Goal: Task Accomplishment & Management: Manage account settings

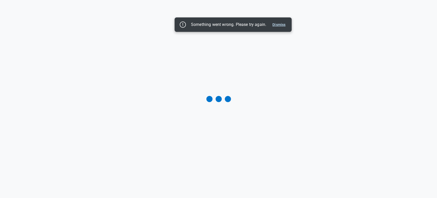
click at [282, 24] on button "Dismiss" at bounding box center [279, 25] width 17 height 6
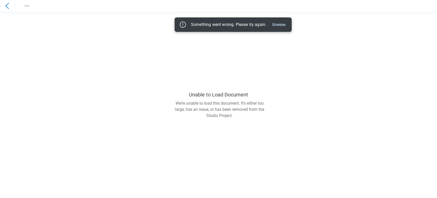
click at [7, 5] on icon at bounding box center [7, 6] width 6 height 6
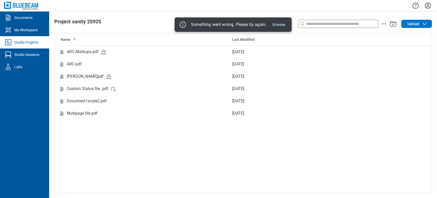
drag, startPoint x: 283, startPoint y: 22, endPoint x: 221, endPoint y: 22, distance: 62.3
click at [283, 22] on button "Dismiss" at bounding box center [279, 25] width 17 height 6
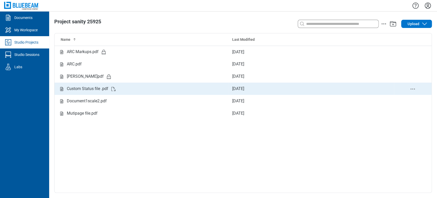
click at [125, 91] on div "Custom Status file .pdf" at bounding box center [142, 89] width 166 height 6
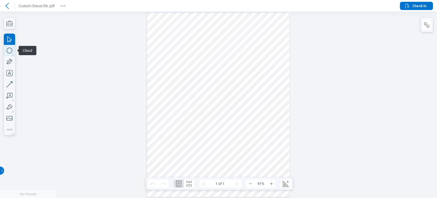
click at [7, 49] on icon "button" at bounding box center [9, 50] width 11 height 11
drag, startPoint x: 156, startPoint y: 89, endPoint x: 186, endPoint y: 114, distance: 38.9
click at [186, 114] on div at bounding box center [218, 105] width 142 height 184
click at [10, 66] on icon "button" at bounding box center [9, 61] width 11 height 11
drag, startPoint x: 173, startPoint y: 95, endPoint x: 213, endPoint y: 120, distance: 47.3
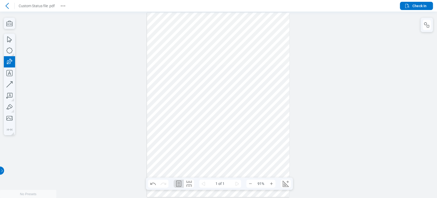
click at [213, 120] on div at bounding box center [218, 105] width 142 height 184
click at [184, 108] on div at bounding box center [218, 105] width 142 height 184
click at [157, 98] on div at bounding box center [218, 105] width 142 height 184
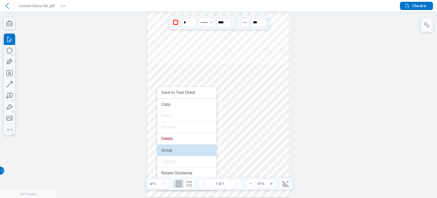
click at [176, 152] on li "Group" at bounding box center [186, 150] width 59 height 11
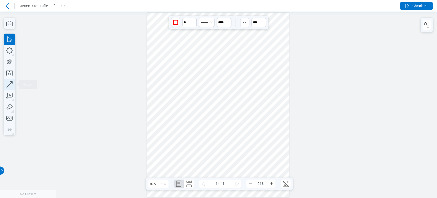
click at [13, 81] on icon "button" at bounding box center [9, 84] width 11 height 11
drag, startPoint x: 170, startPoint y: 134, endPoint x: 206, endPoint y: 134, distance: 35.6
click at [206, 134] on div at bounding box center [218, 105] width 142 height 184
click at [191, 114] on div at bounding box center [218, 105] width 142 height 184
click at [194, 134] on div at bounding box center [218, 105] width 142 height 184
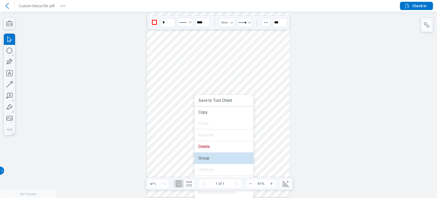
click at [202, 156] on li "Group" at bounding box center [223, 157] width 59 height 11
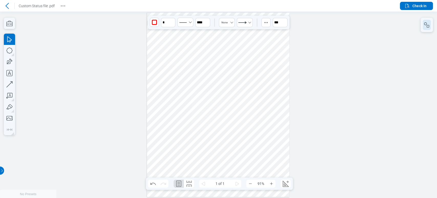
click at [430, 25] on icon "button" at bounding box center [427, 25] width 6 height 6
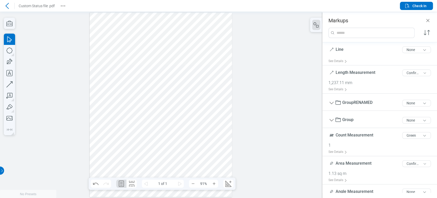
click at [127, 106] on div at bounding box center [161, 105] width 142 height 184
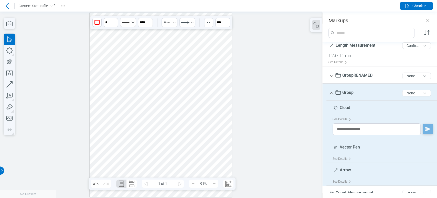
scroll to position [28, 0]
click at [351, 172] on div "Arrow 5 of 300 characters" at bounding box center [384, 169] width 102 height 13
click at [352, 151] on div "Vector Pen 10 of 300 characters" at bounding box center [384, 147] width 102 height 13
click at [141, 113] on div at bounding box center [161, 105] width 142 height 184
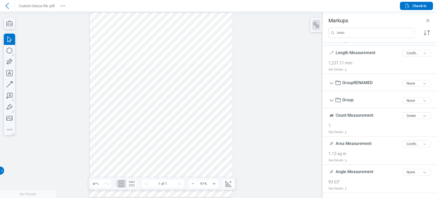
scroll to position [20, 0]
drag, startPoint x: 141, startPoint y: 113, endPoint x: 159, endPoint y: 120, distance: 19.7
click at [159, 120] on div at bounding box center [161, 105] width 142 height 184
click at [135, 110] on div at bounding box center [161, 105] width 142 height 184
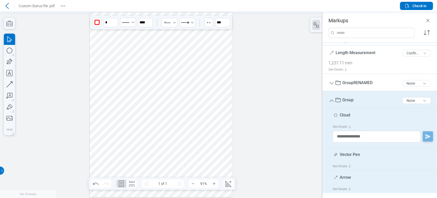
drag, startPoint x: 131, startPoint y: 109, endPoint x: 145, endPoint y: 121, distance: 18.5
click at [145, 121] on div at bounding box center [161, 105] width 142 height 184
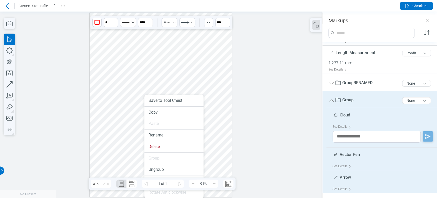
scroll to position [0, 0]
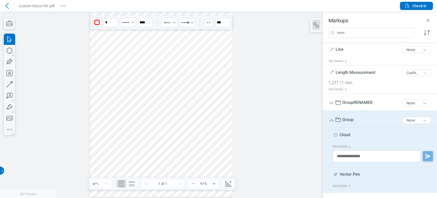
click at [135, 116] on div at bounding box center [161, 105] width 142 height 184
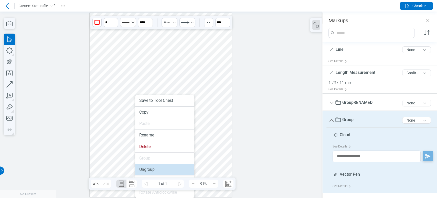
click at [152, 171] on li "Ungroup" at bounding box center [164, 169] width 59 height 11
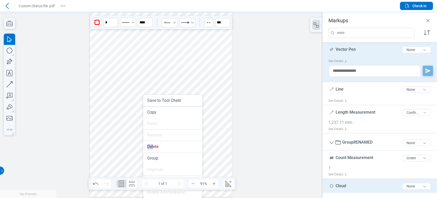
drag, startPoint x: 153, startPoint y: 161, endPoint x: 217, endPoint y: 125, distance: 73.5
click at [216, 125] on div at bounding box center [161, 105] width 142 height 184
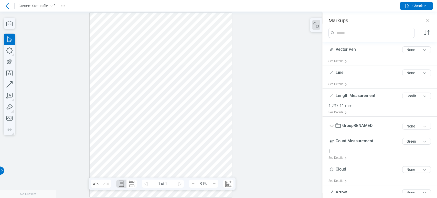
click at [152, 148] on div at bounding box center [161, 105] width 142 height 184
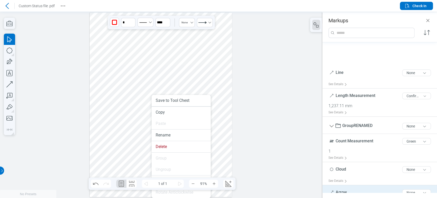
scroll to position [32, 0]
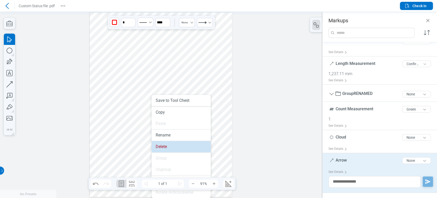
click at [156, 149] on li "Delete" at bounding box center [181, 146] width 59 height 11
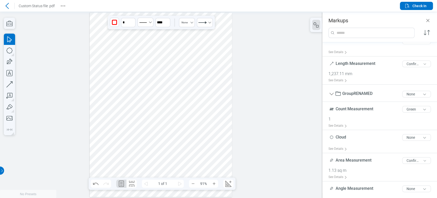
click at [150, 131] on div at bounding box center [161, 105] width 142 height 184
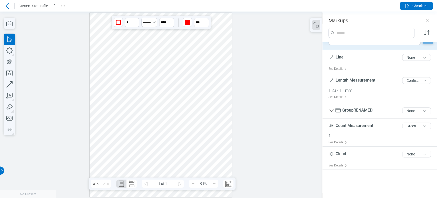
scroll to position [0, 0]
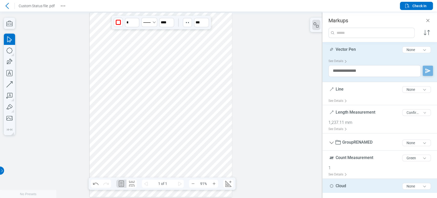
click at [118, 108] on div at bounding box center [161, 105] width 142 height 184
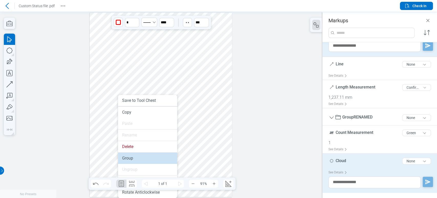
click at [137, 161] on li "Group" at bounding box center [147, 157] width 59 height 11
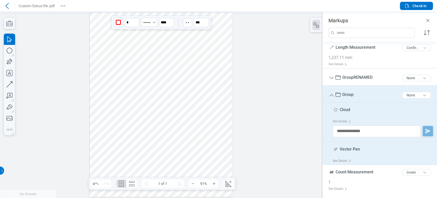
scroll to position [0, 0]
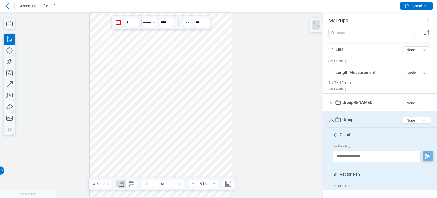
click at [143, 112] on div at bounding box center [161, 105] width 142 height 184
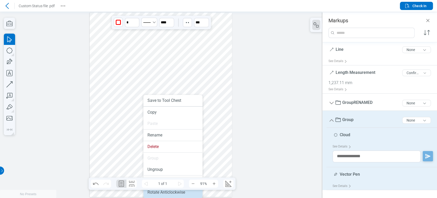
click at [167, 194] on li "Rotate Anticlockwise" at bounding box center [172, 192] width 59 height 11
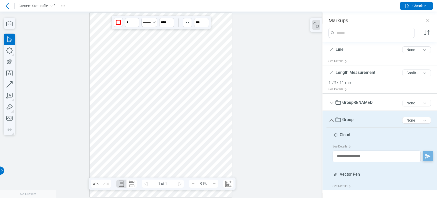
click at [147, 118] on div at bounding box center [161, 105] width 142 height 184
drag, startPoint x: 161, startPoint y: 79, endPoint x: 151, endPoint y: 136, distance: 58.3
click at [151, 136] on div at bounding box center [161, 105] width 142 height 184
click at [138, 85] on div at bounding box center [161, 105] width 142 height 184
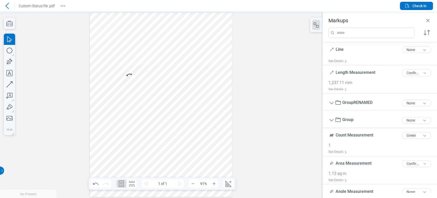
click at [167, 97] on div at bounding box center [161, 105] width 142 height 184
drag, startPoint x: 162, startPoint y: 123, endPoint x: 137, endPoint y: 111, distance: 27.5
click at [162, 122] on div at bounding box center [161, 105] width 142 height 184
click at [131, 136] on div at bounding box center [161, 105] width 142 height 184
click at [137, 111] on div at bounding box center [161, 105] width 142 height 184
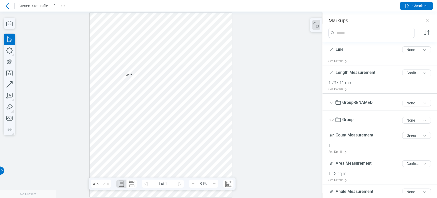
click at [145, 93] on div at bounding box center [161, 105] width 142 height 184
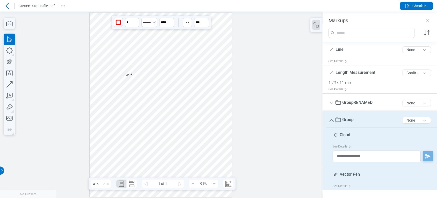
drag, startPoint x: 145, startPoint y: 93, endPoint x: 141, endPoint y: 94, distance: 4.5
click at [139, 96] on div at bounding box center [161, 105] width 142 height 184
drag, startPoint x: 162, startPoint y: 78, endPoint x: 157, endPoint y: 151, distance: 73.2
click at [157, 151] on div at bounding box center [161, 105] width 142 height 184
click at [159, 150] on div at bounding box center [161, 105] width 142 height 184
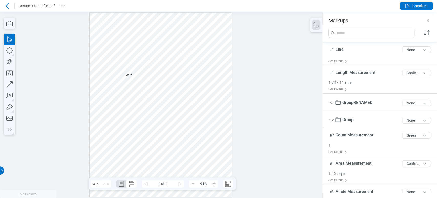
click at [129, 73] on div at bounding box center [161, 105] width 142 height 184
click at [130, 75] on div at bounding box center [161, 105] width 142 height 184
click at [148, 77] on div at bounding box center [161, 105] width 142 height 184
click at [115, 73] on div at bounding box center [161, 105] width 142 height 184
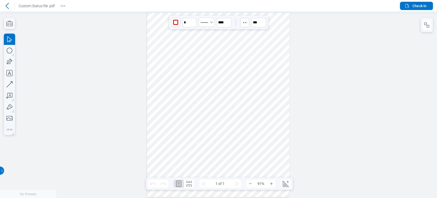
drag, startPoint x: 196, startPoint y: 104, endPoint x: 179, endPoint y: 108, distance: 17.4
click at [179, 108] on div at bounding box center [218, 105] width 142 height 184
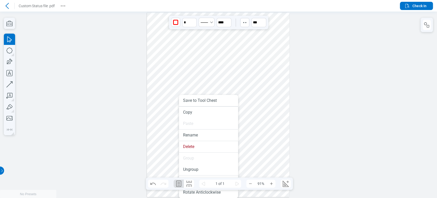
click at [175, 67] on div at bounding box center [218, 105] width 142 height 184
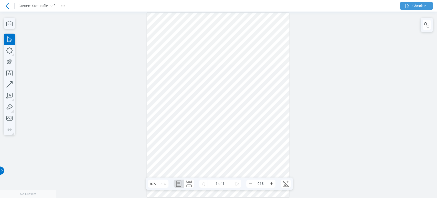
click at [410, 8] on icon "button" at bounding box center [408, 6] width 6 height 6
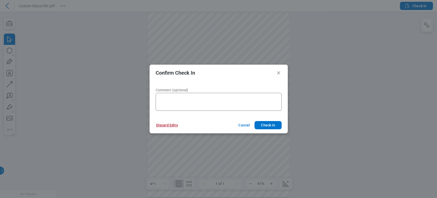
click at [174, 127] on button "Discard Edits" at bounding box center [167, 125] width 34 height 8
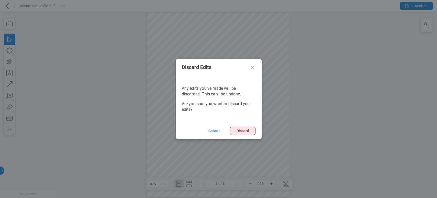
click at [247, 130] on button "Discard" at bounding box center [242, 131] width 25 height 8
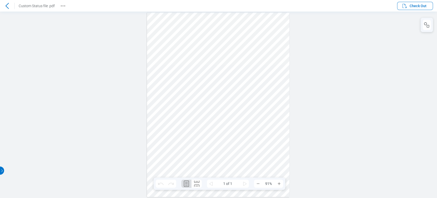
click at [8, 8] on icon at bounding box center [7, 6] width 6 height 6
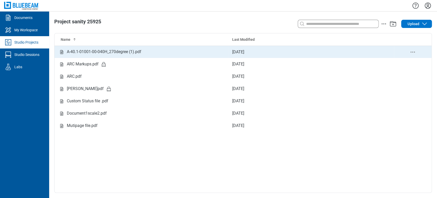
click at [77, 49] on div "A-40.1-01001-00-040H_270degree (1).pdf" at bounding box center [104, 52] width 75 height 6
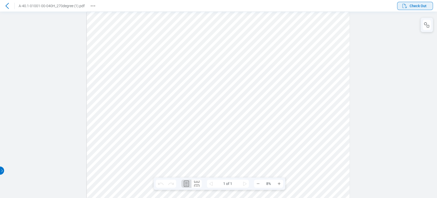
click at [405, 4] on icon "button" at bounding box center [405, 6] width 6 height 6
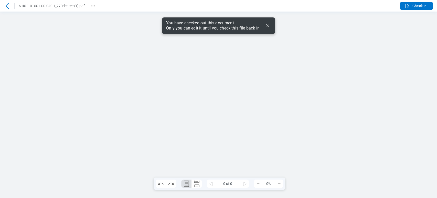
click at [269, 25] on icon "Dismiss" at bounding box center [268, 26] width 6 height 6
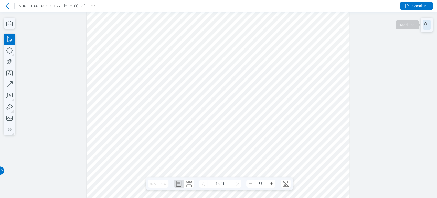
click at [428, 24] on icon "button" at bounding box center [427, 25] width 6 height 6
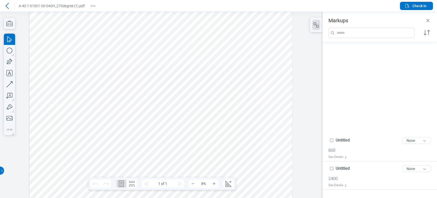
scroll to position [5543, 0]
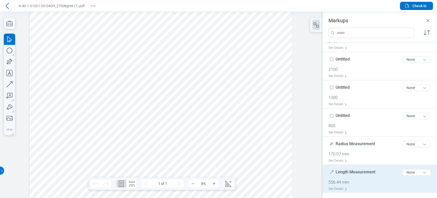
click at [351, 169] on span "Length Measurement" at bounding box center [356, 171] width 40 height 5
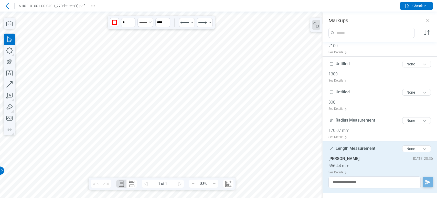
scroll to position [2410, 2570]
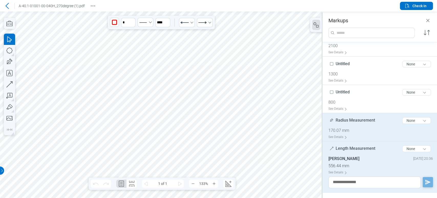
click at [360, 129] on div "170.07 mm" at bounding box center [382, 130] width 107 height 5
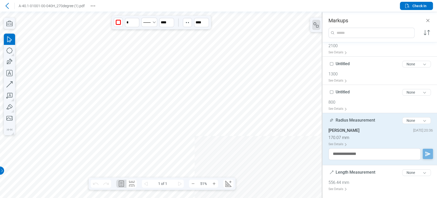
scroll to position [898, 1439]
click at [7, 3] on icon at bounding box center [7, 6] width 6 height 6
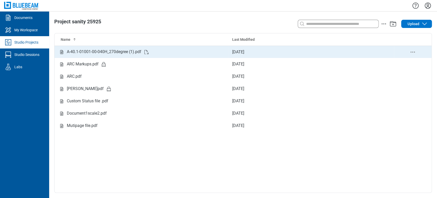
click at [136, 48] on td "A-40.1-01001-00-040H_270degree (1).pdf" at bounding box center [142, 52] width 174 height 12
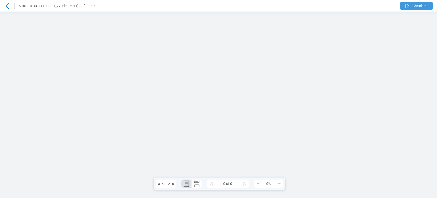
click at [427, 4] on button "Check In" at bounding box center [416, 6] width 33 height 8
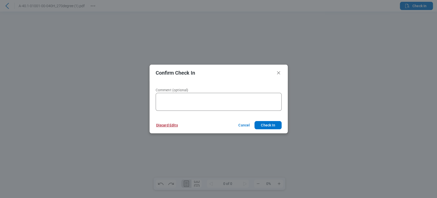
click at [166, 124] on button "Discard Edits" at bounding box center [167, 125] width 34 height 8
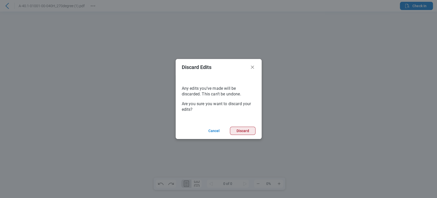
click at [246, 129] on button "Discard" at bounding box center [242, 131] width 25 height 8
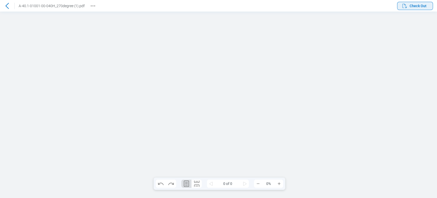
click at [414, 4] on span "Check Out" at bounding box center [418, 5] width 17 height 5
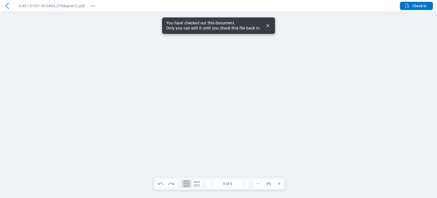
click at [269, 26] on icon "Dismiss" at bounding box center [267, 25] width 3 height 3
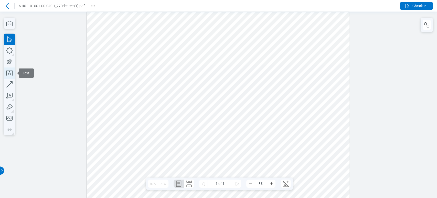
click at [9, 73] on icon "button" at bounding box center [9, 72] width 11 height 11
drag, startPoint x: 156, startPoint y: 27, endPoint x: 194, endPoint y: 42, distance: 41.9
click at [194, 42] on div at bounding box center [218, 105] width 263 height 186
click at [208, 34] on div at bounding box center [218, 105] width 263 height 186
click at [159, 33] on div at bounding box center [218, 105] width 263 height 186
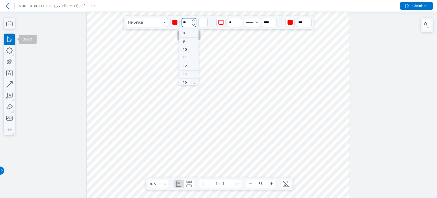
click at [191, 19] on input "**" at bounding box center [189, 22] width 15 height 9
click at [187, 82] on div "100" at bounding box center [188, 81] width 19 height 8
click at [186, 80] on div "100" at bounding box center [188, 81] width 19 height 8
type input "***"
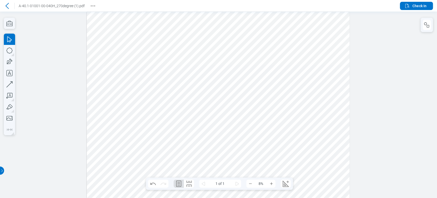
click at [166, 48] on div at bounding box center [218, 105] width 263 height 186
click at [167, 39] on div at bounding box center [218, 105] width 263 height 186
drag, startPoint x: 195, startPoint y: 35, endPoint x: 177, endPoint y: 35, distance: 17.9
click at [177, 35] on div at bounding box center [218, 105] width 263 height 186
click at [170, 36] on div at bounding box center [218, 105] width 263 height 186
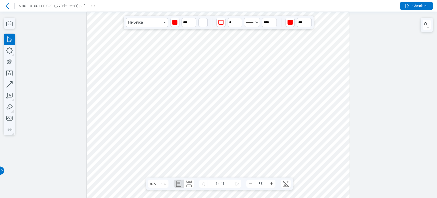
drag, startPoint x: 164, startPoint y: 48, endPoint x: 191, endPoint y: 89, distance: 48.9
click at [191, 89] on div at bounding box center [218, 105] width 263 height 186
click at [239, 19] on icon "undefined_increment" at bounding box center [240, 20] width 4 height 4
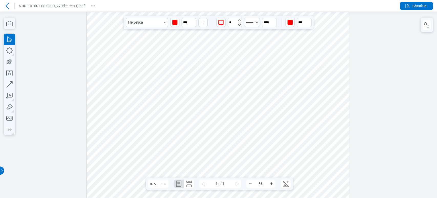
click at [239, 19] on icon "undefined_increment" at bounding box center [240, 20] width 4 height 4
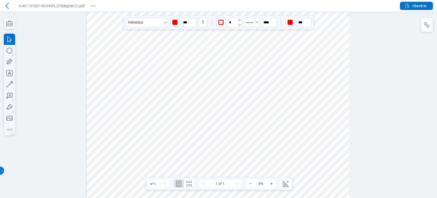
click at [239, 19] on icon "undefined_increment" at bounding box center [240, 20] width 4 height 4
click at [238, 19] on icon "undefined_increment" at bounding box center [240, 20] width 4 height 4
click at [238, 18] on icon "undefined_increment" at bounding box center [240, 20] width 4 height 4
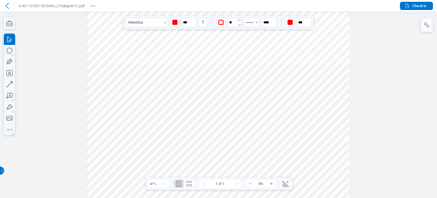
click at [238, 18] on icon "undefined_increment" at bounding box center [240, 20] width 4 height 4
type input "**"
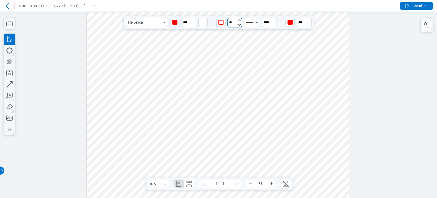
click at [237, 18] on input "**" at bounding box center [235, 23] width 15 height 10
click at [208, 89] on div at bounding box center [218, 105] width 263 height 186
click at [189, 89] on div at bounding box center [218, 105] width 263 height 186
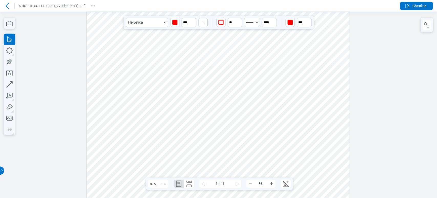
drag, startPoint x: 232, startPoint y: 132, endPoint x: 176, endPoint y: 91, distance: 69.2
click at [232, 133] on div at bounding box center [218, 105] width 263 height 186
click at [11, 95] on icon "button" at bounding box center [9, 95] width 11 height 11
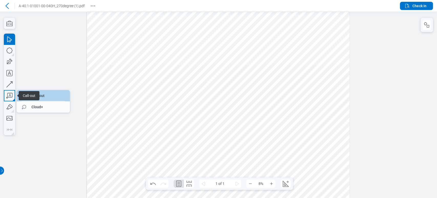
drag, startPoint x: 45, startPoint y: 98, endPoint x: 70, endPoint y: 85, distance: 27.4
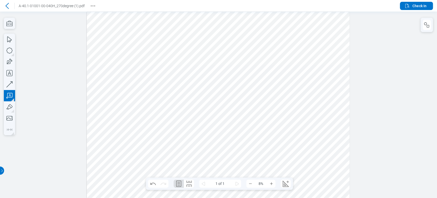
drag, startPoint x: 165, startPoint y: 27, endPoint x: 183, endPoint y: 44, distance: 24.9
click at [183, 44] on div at bounding box center [218, 105] width 263 height 186
click at [195, 64] on div at bounding box center [218, 105] width 263 height 186
click at [184, 43] on div at bounding box center [218, 105] width 263 height 186
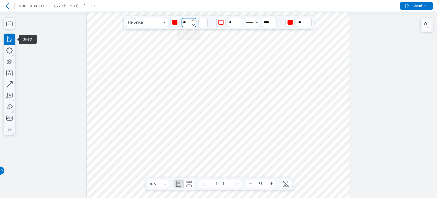
click at [189, 19] on input "**" at bounding box center [189, 22] width 15 height 9
click at [192, 80] on div "100" at bounding box center [188, 81] width 19 height 8
click at [190, 81] on div "100" at bounding box center [188, 81] width 19 height 8
type input "***"
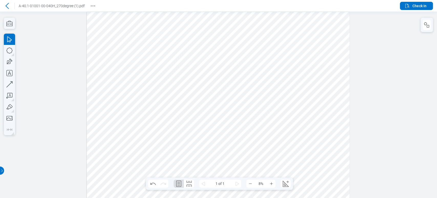
click at [166, 45] on div at bounding box center [218, 105] width 263 height 186
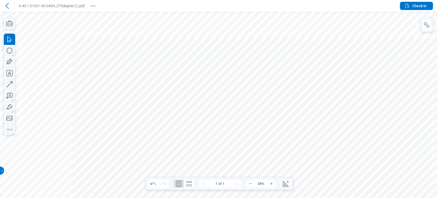
scroll to position [164, 462]
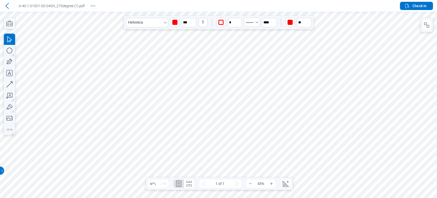
drag, startPoint x: 122, startPoint y: 40, endPoint x: 125, endPoint y: 55, distance: 15.9
drag, startPoint x: 128, startPoint y: 46, endPoint x: 197, endPoint y: 47, distance: 69.2
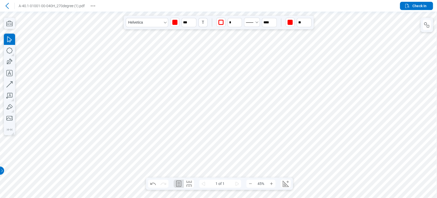
drag, startPoint x: 206, startPoint y: 109, endPoint x: 217, endPoint y: 82, distance: 29.7
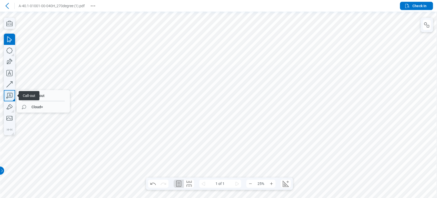
click at [10, 93] on icon "button" at bounding box center [9, 95] width 11 height 11
drag, startPoint x: 220, startPoint y: 34, endPoint x: 247, endPoint y: 49, distance: 31.5
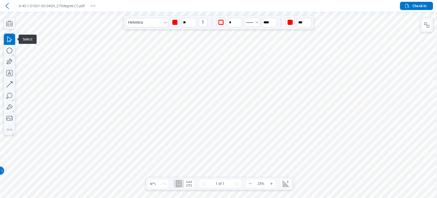
drag, startPoint x: 234, startPoint y: 86, endPoint x: 234, endPoint y: 89, distance: 3.9
drag, startPoint x: 238, startPoint y: 88, endPoint x: 260, endPoint y: 76, distance: 24.9
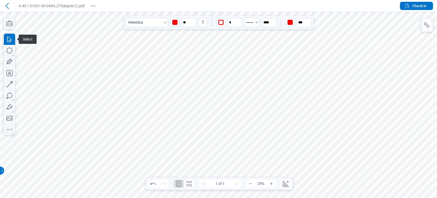
click at [188, 22] on input "**" at bounding box center [189, 22] width 15 height 9
click at [188, 79] on div "100" at bounding box center [188, 81] width 19 height 8
type input "***"
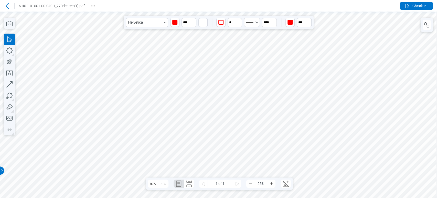
drag, startPoint x: 256, startPoint y: 94, endPoint x: 257, endPoint y: 114, distance: 19.5
click at [94, 4] on icon "Revision History" at bounding box center [93, 6] width 6 height 6
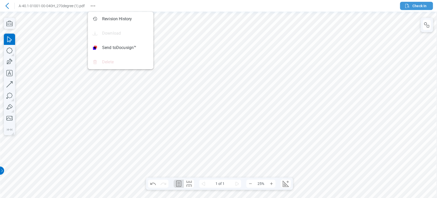
click at [415, 4] on span "Check In" at bounding box center [420, 5] width 14 height 5
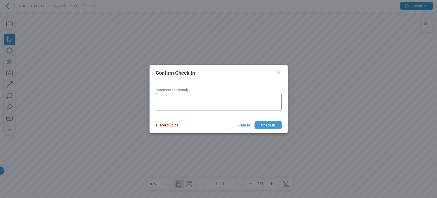
drag, startPoint x: 277, startPoint y: 126, endPoint x: 276, endPoint y: 123, distance: 2.6
click at [276, 126] on button "Check In" at bounding box center [268, 125] width 27 height 8
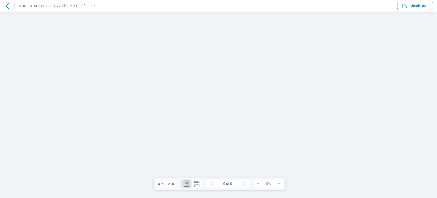
scroll to position [0, 0]
click at [90, 6] on icon "Revision History" at bounding box center [93, 6] width 6 height 6
click at [6, 7] on icon at bounding box center [7, 6] width 6 height 6
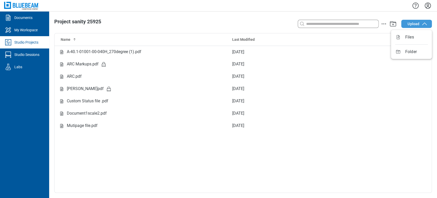
click at [412, 24] on span "Upload" at bounding box center [414, 23] width 12 height 5
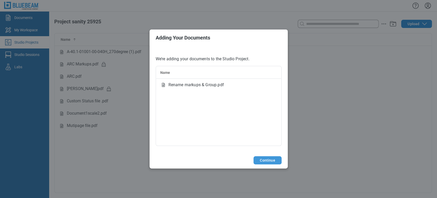
click at [265, 157] on button "Continue" at bounding box center [268, 160] width 28 height 8
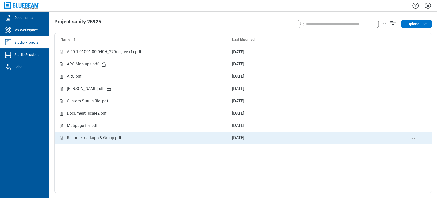
click at [106, 136] on div "Rename markups & Group.pdf" at bounding box center [94, 138] width 55 height 6
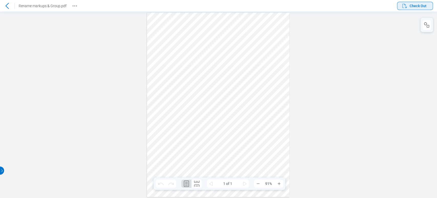
click at [400, 6] on button "Check Out" at bounding box center [415, 6] width 36 height 8
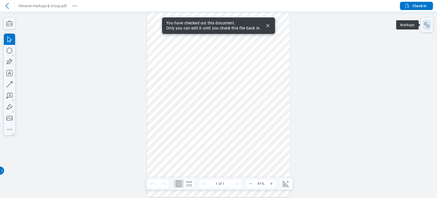
click at [425, 29] on button "button" at bounding box center [427, 25] width 8 height 10
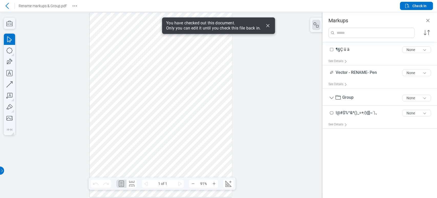
click at [166, 60] on div at bounding box center [161, 105] width 142 height 184
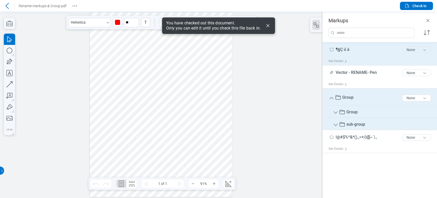
click at [423, 51] on button "None" at bounding box center [417, 49] width 29 height 7
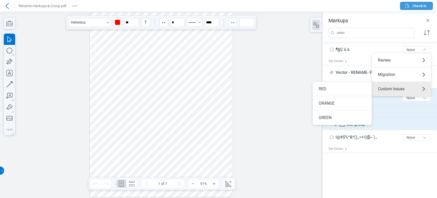
click at [424, 2] on button "Check In" at bounding box center [416, 6] width 33 height 8
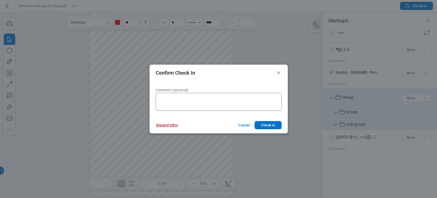
click at [163, 126] on button "Discard Edits" at bounding box center [167, 125] width 34 height 8
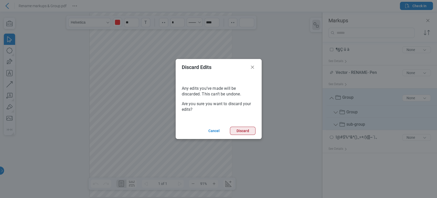
click at [242, 132] on button "Discard" at bounding box center [242, 131] width 25 height 8
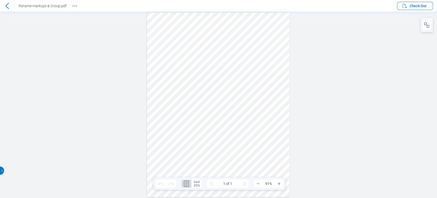
click at [9, 7] on icon at bounding box center [7, 6] width 6 height 6
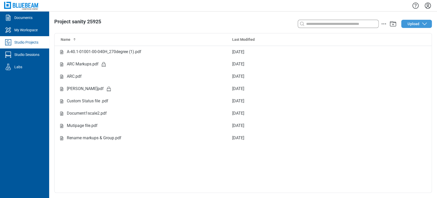
click at [411, 25] on span "Upload" at bounding box center [414, 23] width 12 height 5
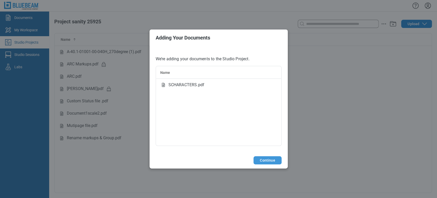
click at [272, 158] on button "Continue" at bounding box center [268, 160] width 28 height 8
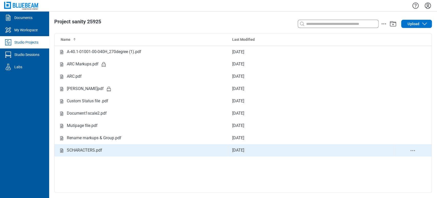
click at [91, 153] on td "SCHARACTERS.pdf" at bounding box center [142, 150] width 174 height 12
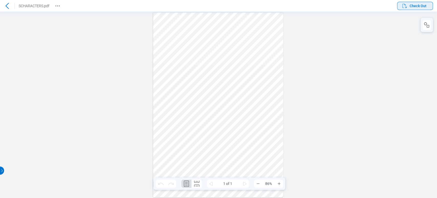
click at [401, 8] on button "Check Out" at bounding box center [415, 6] width 36 height 8
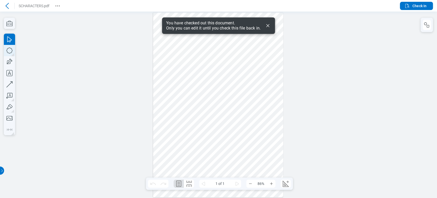
click at [11, 55] on icon "button" at bounding box center [9, 50] width 11 height 11
drag, startPoint x: 161, startPoint y: 81, endPoint x: 208, endPoint y: 109, distance: 54.5
click at [208, 109] on div at bounding box center [218, 105] width 130 height 184
click at [254, 79] on div at bounding box center [218, 105] width 130 height 184
click at [219, 35] on div at bounding box center [218, 105] width 130 height 184
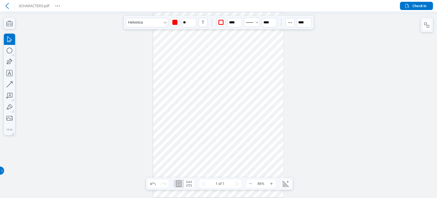
drag, startPoint x: 219, startPoint y: 35, endPoint x: 243, endPoint y: 82, distance: 52.5
click at [243, 82] on div at bounding box center [218, 105] width 130 height 184
click at [192, 58] on div at bounding box center [218, 105] width 130 height 184
click at [428, 26] on icon "button" at bounding box center [427, 25] width 6 height 6
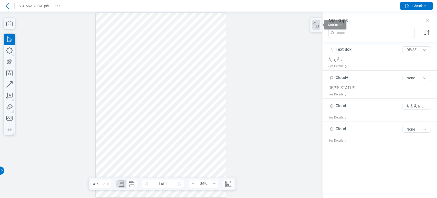
click at [123, 93] on div at bounding box center [161, 105] width 130 height 184
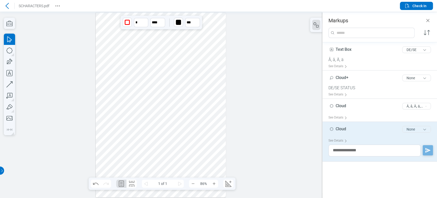
click at [412, 130] on button "None" at bounding box center [417, 129] width 29 height 7
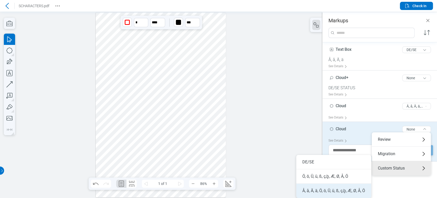
click at [345, 188] on li "Å, å, Ä, ä, Ö, ö, Ü, ü, ß, ç,b̥, Æ, Ø, Å, Ö" at bounding box center [333, 190] width 75 height 14
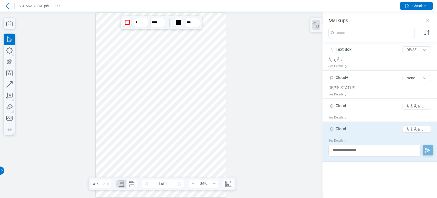
click at [175, 82] on div at bounding box center [161, 105] width 130 height 184
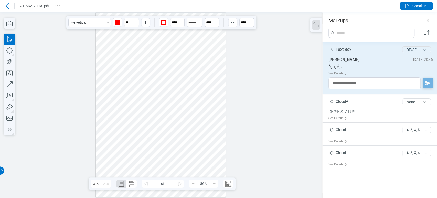
click at [415, 46] on div "DE/SE" at bounding box center [417, 49] width 33 height 11
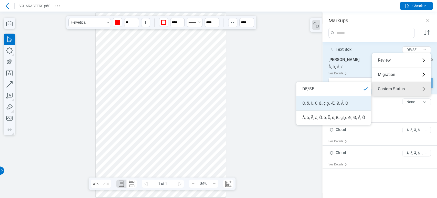
click at [346, 99] on li "Ö, ö, Ü, ü, ß, ç,b̥, Æ, Ø, Å, Ö" at bounding box center [333, 103] width 75 height 14
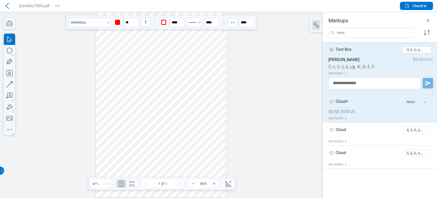
click at [421, 102] on button "None" at bounding box center [417, 101] width 29 height 7
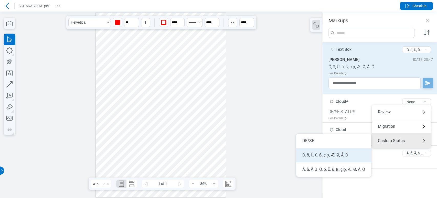
click at [342, 151] on li "Ö, ö, Ü, ü, ß, ç,b̥, Æ, Ø, Å, Ö" at bounding box center [333, 155] width 75 height 14
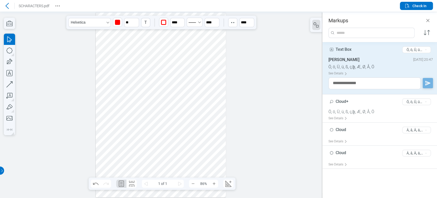
drag, startPoint x: 402, startPoint y: 28, endPoint x: 211, endPoint y: 70, distance: 194.9
click at [211, 70] on div at bounding box center [161, 105] width 130 height 184
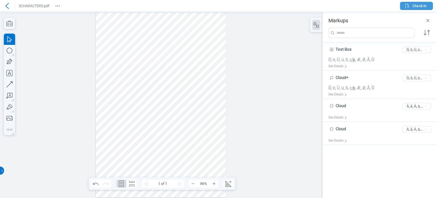
click at [427, 7] on button "Check In" at bounding box center [416, 6] width 33 height 8
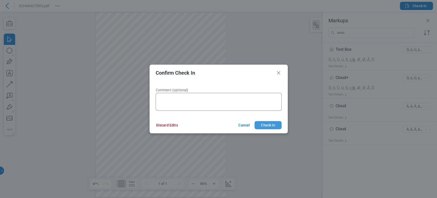
click at [279, 123] on button "Check In" at bounding box center [268, 125] width 27 height 8
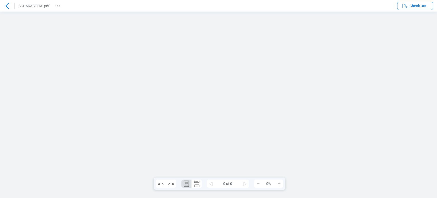
click at [55, 4] on icon "Revision History" at bounding box center [58, 6] width 6 height 6
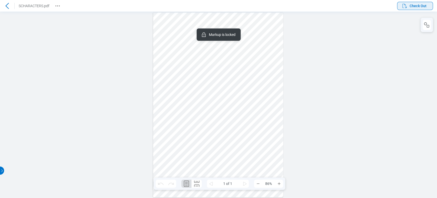
click at [423, 6] on span "Check Out" at bounding box center [418, 5] width 17 height 5
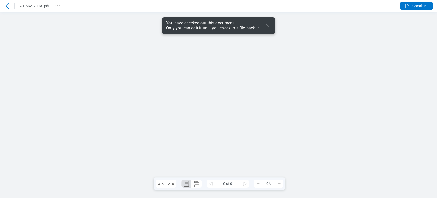
click at [271, 24] on div "You have checked out this document. Only you can edit it until you check this f…" at bounding box center [218, 25] width 113 height 16
click at [269, 26] on icon "Dismiss" at bounding box center [268, 26] width 6 height 6
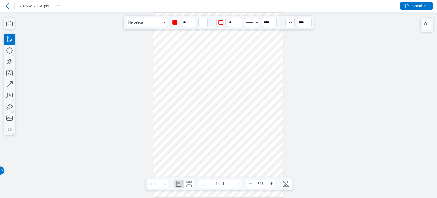
click at [200, 62] on div at bounding box center [218, 105] width 130 height 184
click at [200, 65] on div "**********" at bounding box center [194, 65] width 25 height 6
click at [230, 58] on div at bounding box center [218, 105] width 130 height 184
click at [200, 66] on div at bounding box center [218, 105] width 130 height 184
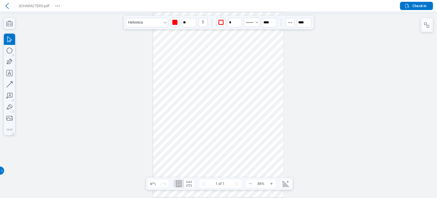
click at [222, 59] on div at bounding box center [218, 105] width 130 height 184
click at [200, 66] on div at bounding box center [218, 105] width 130 height 184
click at [195, 70] on div at bounding box center [218, 105] width 130 height 184
click at [235, 57] on div at bounding box center [218, 105] width 130 height 184
click at [240, 81] on div at bounding box center [218, 105] width 130 height 184
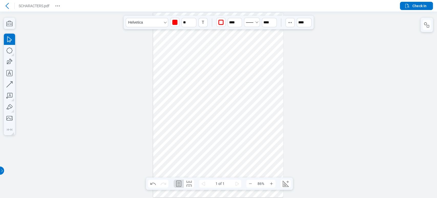
drag, startPoint x: 236, startPoint y: 83, endPoint x: 236, endPoint y: 86, distance: 3.4
click at [236, 86] on div at bounding box center [218, 105] width 130 height 184
click at [264, 77] on div at bounding box center [218, 105] width 130 height 184
click at [409, 6] on icon "button" at bounding box center [408, 6] width 6 height 6
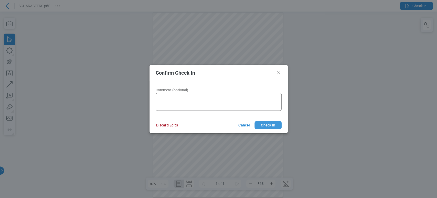
click at [263, 123] on button "Check In" at bounding box center [268, 125] width 27 height 8
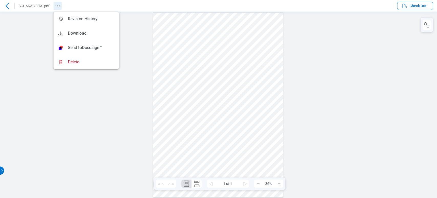
click at [54, 5] on button "Revision History" at bounding box center [58, 6] width 8 height 8
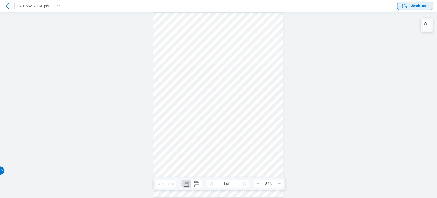
drag, startPoint x: 414, startPoint y: 4, endPoint x: 411, endPoint y: 6, distance: 3.9
click at [414, 4] on span "Check Out" at bounding box center [418, 5] width 17 height 5
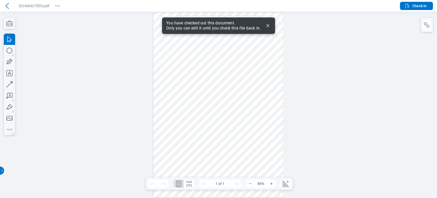
click at [189, 90] on div at bounding box center [218, 105] width 130 height 184
click at [229, 84] on div at bounding box center [218, 105] width 130 height 184
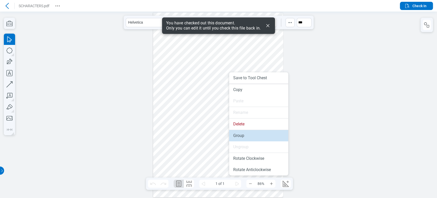
click at [241, 135] on li "Group" at bounding box center [258, 135] width 59 height 11
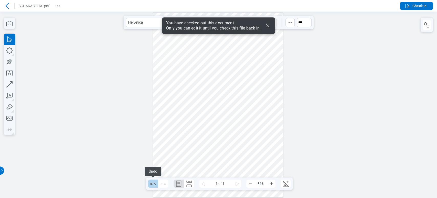
click at [155, 184] on icon "Undo" at bounding box center [152, 183] width 5 height 2
click at [191, 104] on div at bounding box center [218, 105] width 130 height 184
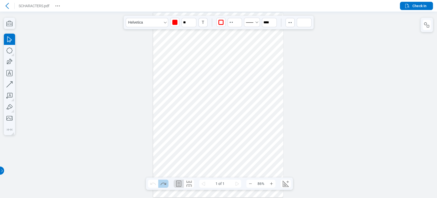
click at [164, 182] on icon "Redo" at bounding box center [163, 183] width 8 height 8
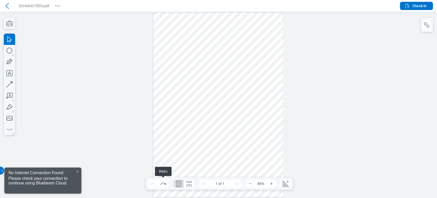
click at [77, 172] on div at bounding box center [77, 171] width 4 height 4
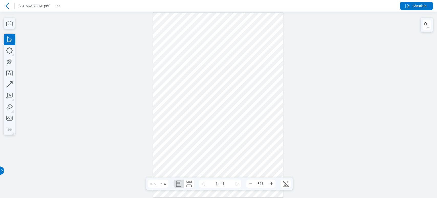
click at [412, 11] on header "SCHARACTERS.pdf Check In" at bounding box center [218, 6] width 437 height 12
click at [415, 6] on span "Check In" at bounding box center [420, 5] width 14 height 5
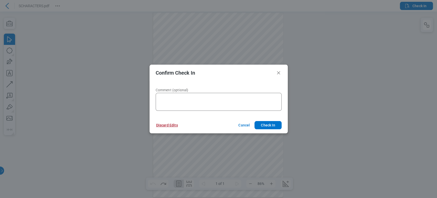
click at [156, 126] on button "Discard Edits" at bounding box center [167, 125] width 34 height 8
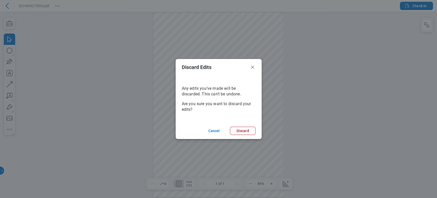
click at [245, 135] on footer "Cancel Discard" at bounding box center [219, 130] width 86 height 16
click at [246, 131] on button "Discard" at bounding box center [242, 131] width 25 height 8
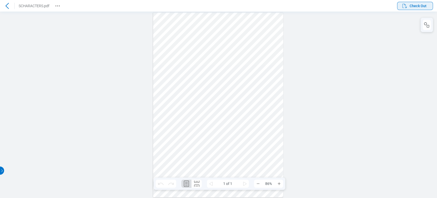
click at [423, 7] on span "Check Out" at bounding box center [418, 5] width 17 height 5
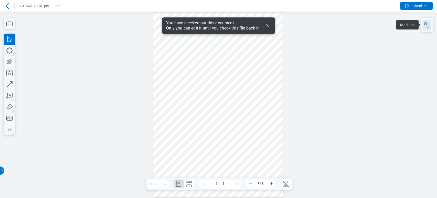
click at [428, 24] on icon "button" at bounding box center [427, 25] width 6 height 6
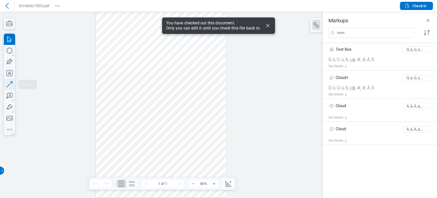
click at [10, 80] on icon "button" at bounding box center [9, 84] width 11 height 11
drag, startPoint x: 182, startPoint y: 99, endPoint x: 189, endPoint y: 136, distance: 37.4
click at [189, 136] on div at bounding box center [161, 105] width 130 height 184
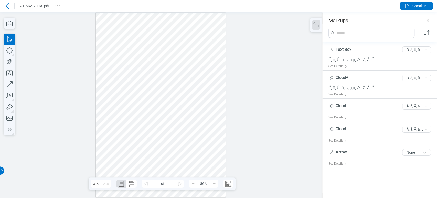
click at [185, 122] on div at bounding box center [161, 105] width 130 height 184
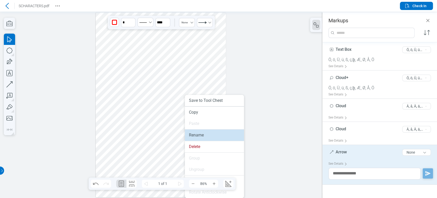
click at [194, 132] on li "Rename" at bounding box center [214, 134] width 59 height 11
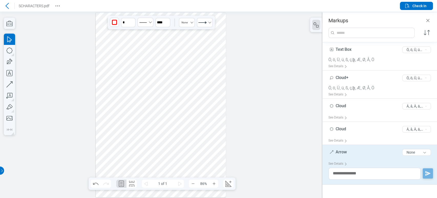
click at [339, 154] on span "Arrow" at bounding box center [341, 151] width 11 height 5
click at [341, 151] on span "Arrow" at bounding box center [341, 151] width 11 height 5
click at [348, 150] on input "*****" at bounding box center [381, 150] width 105 height 8
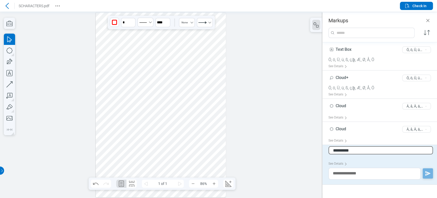
type input "**********"
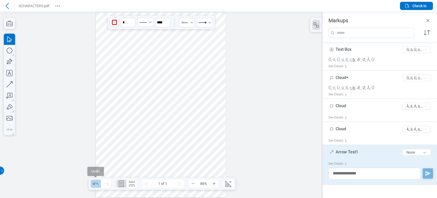
click at [95, 181] on icon "Undo" at bounding box center [96, 183] width 8 height 8
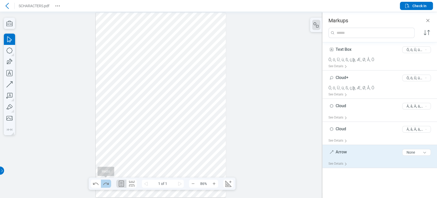
click at [107, 181] on icon "Redo" at bounding box center [106, 183] width 8 height 8
click at [8, 86] on icon "button" at bounding box center [9, 84] width 11 height 11
drag, startPoint x: 203, startPoint y: 106, endPoint x: 210, endPoint y: 149, distance: 43.2
click at [210, 149] on div at bounding box center [161, 105] width 130 height 184
click at [210, 136] on div at bounding box center [161, 105] width 130 height 184
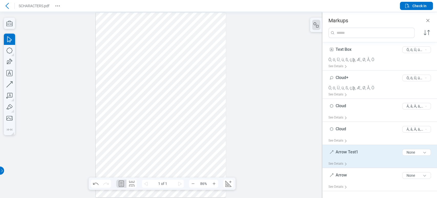
click at [207, 135] on div at bounding box center [161, 105] width 130 height 184
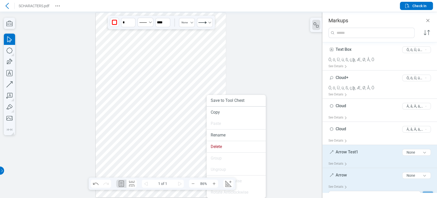
drag, startPoint x: 207, startPoint y: 124, endPoint x: 267, endPoint y: 141, distance: 62.9
click at [207, 135] on li "Rename" at bounding box center [236, 134] width 59 height 11
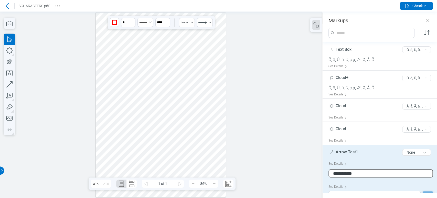
type input "**********"
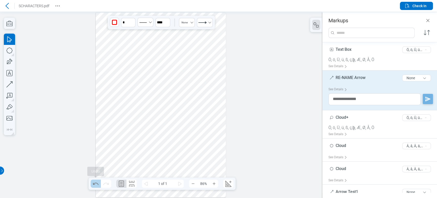
click at [99, 183] on icon "Undo" at bounding box center [96, 183] width 8 height 8
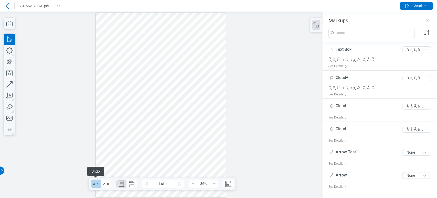
click at [98, 182] on icon "Undo" at bounding box center [96, 183] width 8 height 8
click at [103, 183] on icon "Redo" at bounding box center [106, 183] width 8 height 8
click at [95, 182] on icon "Undo" at bounding box center [96, 183] width 8 height 8
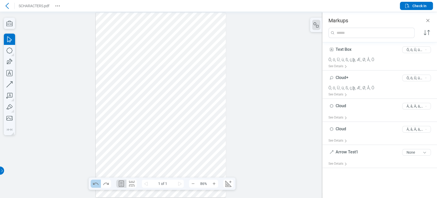
click at [97, 183] on icon "Undo" at bounding box center [96, 183] width 8 height 8
click at [106, 183] on icon "Redo" at bounding box center [105, 183] width 5 height 2
click at [419, 5] on span "Check In" at bounding box center [420, 5] width 14 height 5
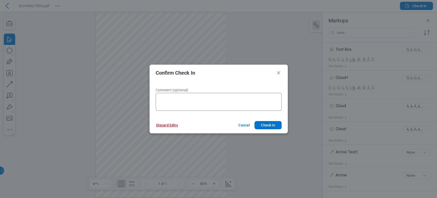
click at [172, 125] on button "Discard Edits" at bounding box center [167, 125] width 34 height 8
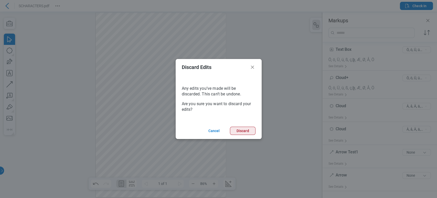
click at [234, 128] on button "Discard" at bounding box center [242, 131] width 25 height 8
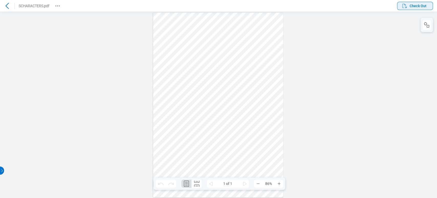
click at [416, 6] on span "Check Out" at bounding box center [418, 5] width 17 height 5
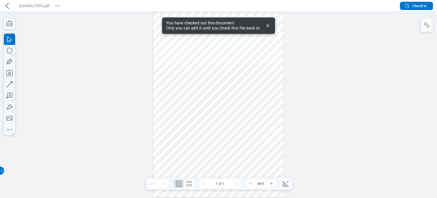
click at [269, 26] on icon "Dismiss" at bounding box center [268, 26] width 6 height 6
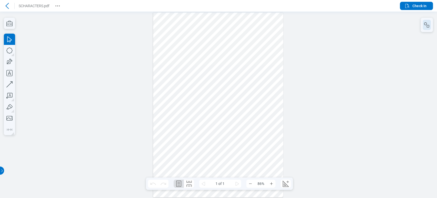
click at [424, 24] on icon "button" at bounding box center [425, 23] width 3 height 3
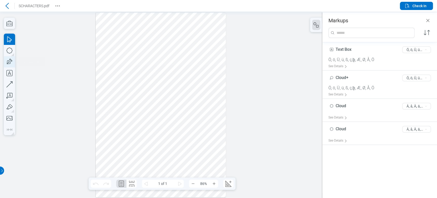
click at [6, 60] on icon "button" at bounding box center [9, 61] width 11 height 11
drag, startPoint x: 165, startPoint y: 109, endPoint x: 196, endPoint y: 130, distance: 38.0
click at [196, 130] on div at bounding box center [161, 105] width 130 height 184
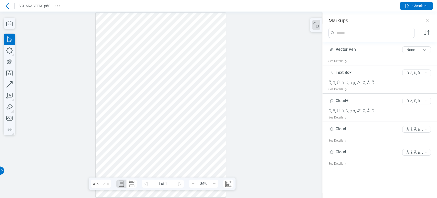
click at [168, 121] on div at bounding box center [161, 105] width 130 height 184
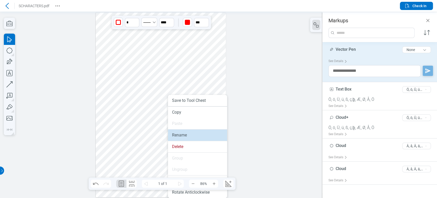
click at [179, 137] on li "Rename" at bounding box center [197, 134] width 59 height 11
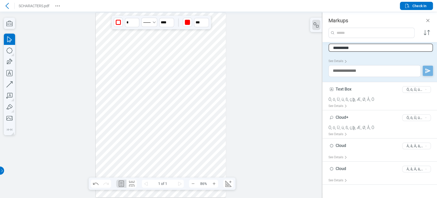
click at [357, 45] on input "**********" at bounding box center [381, 48] width 105 height 8
type input "**********"
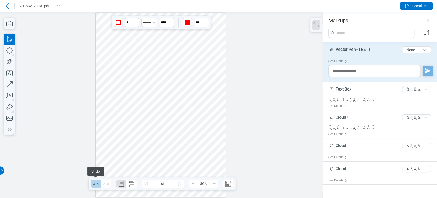
click at [94, 183] on icon "Undo" at bounding box center [95, 183] width 5 height 2
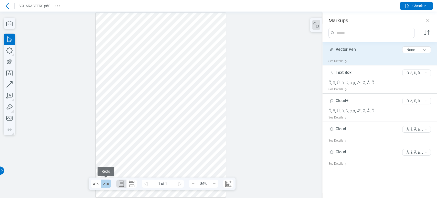
click at [107, 184] on icon "Redo" at bounding box center [105, 183] width 5 height 2
click at [93, 184] on icon "Undo" at bounding box center [96, 183] width 8 height 8
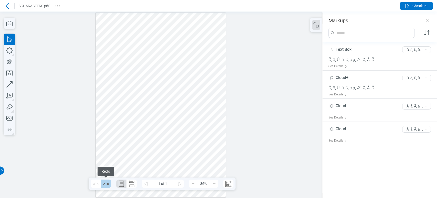
click at [105, 183] on icon "Redo" at bounding box center [106, 183] width 8 height 8
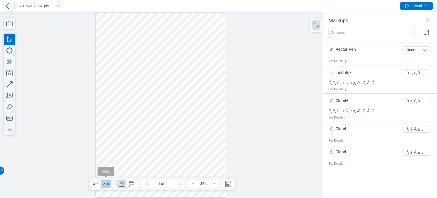
click at [108, 186] on icon "Redo" at bounding box center [106, 183] width 8 height 8
click at [413, 3] on span "Check In" at bounding box center [416, 6] width 22 height 6
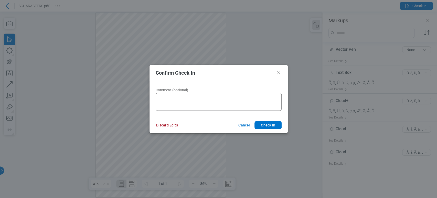
click at [166, 125] on button "Discard Edits" at bounding box center [167, 125] width 34 height 8
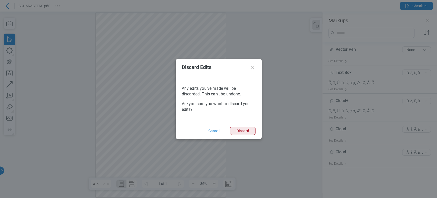
click at [240, 132] on button "Discard" at bounding box center [242, 131] width 25 height 8
